Goal: Transaction & Acquisition: Purchase product/service

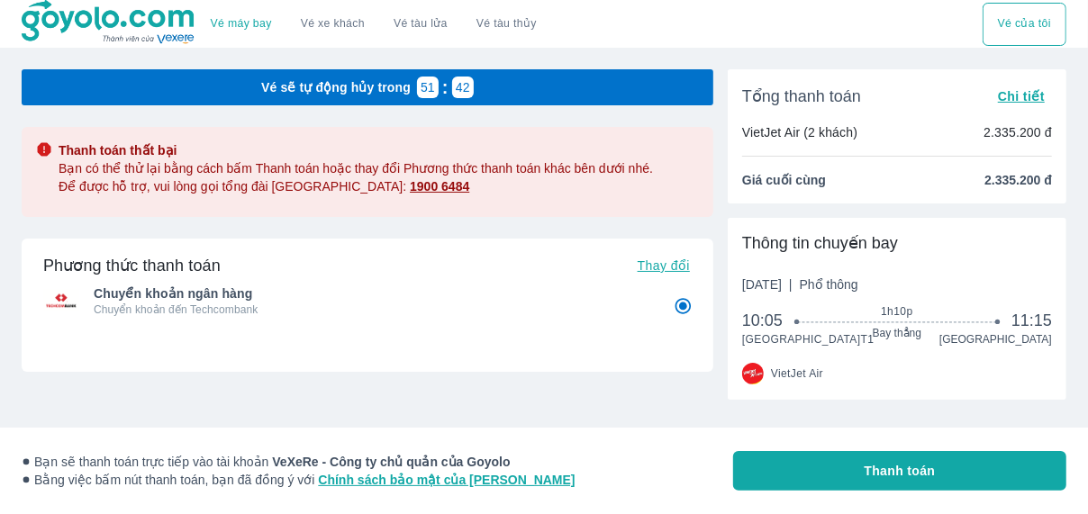
click at [656, 271] on span "Thay đổi" at bounding box center [664, 265] width 52 height 14
radio input "false"
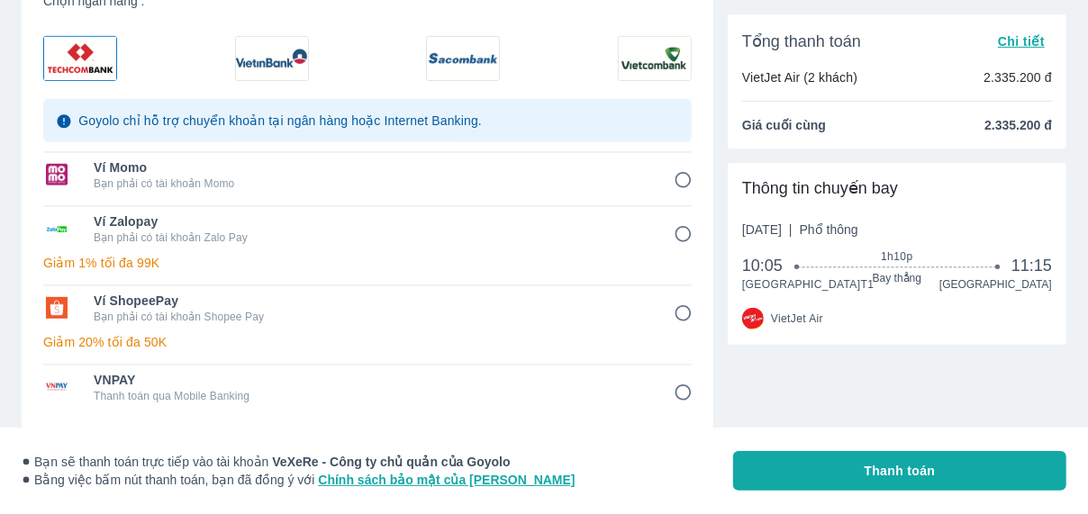
click at [681, 313] on input "6" at bounding box center [683, 313] width 35 height 35
radio input "false"
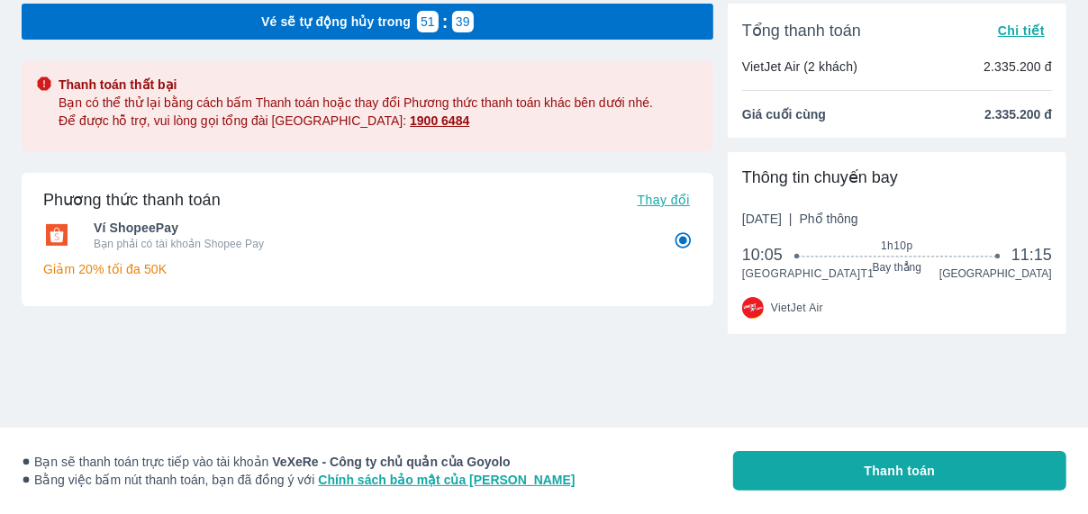
scroll to position [80, 0]
click at [852, 487] on button "Thanh toán" at bounding box center [899, 471] width 333 height 40
radio input "true"
radio input "false"
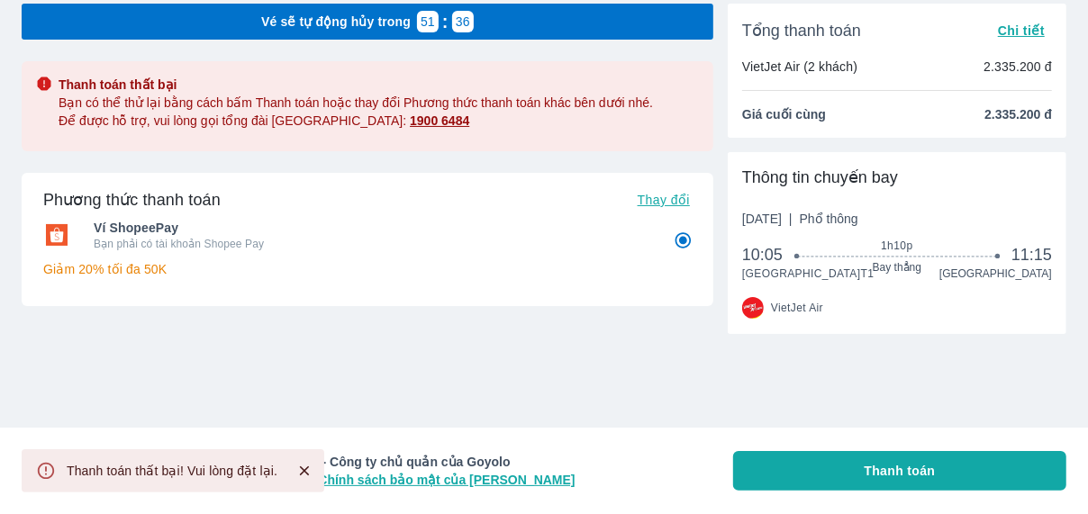
radio input "false"
